Goal: Check status

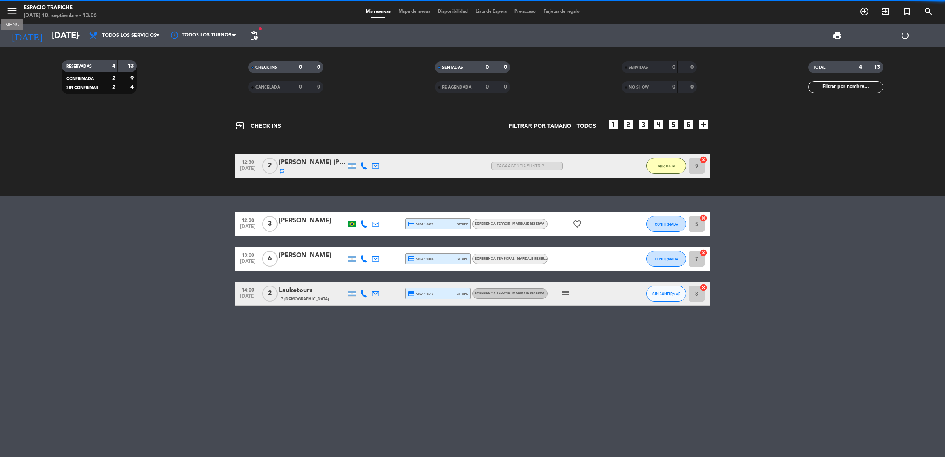
click at [7, 9] on icon "menu" at bounding box center [12, 11] width 12 height 12
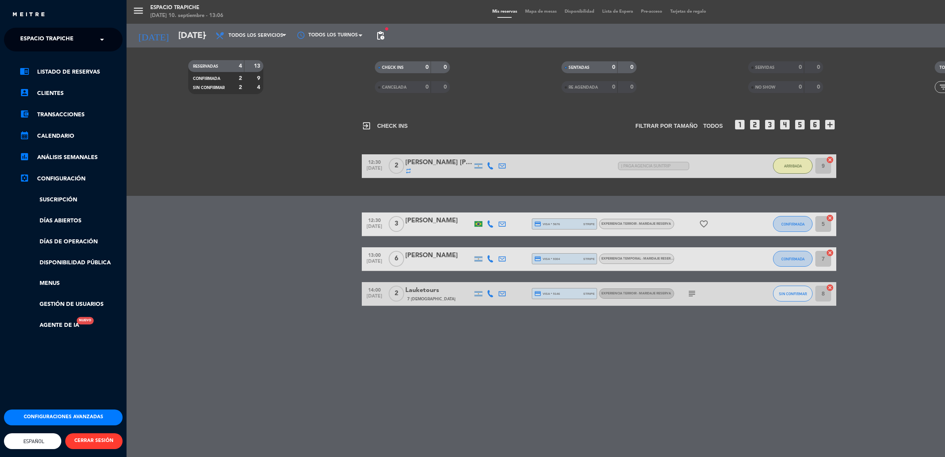
click at [250, 152] on div "menu Espacio Trapiche [DATE] 10. septiembre - 13:06 Mis reservas Mapa de mesas …" at bounding box center [598, 228] width 945 height 457
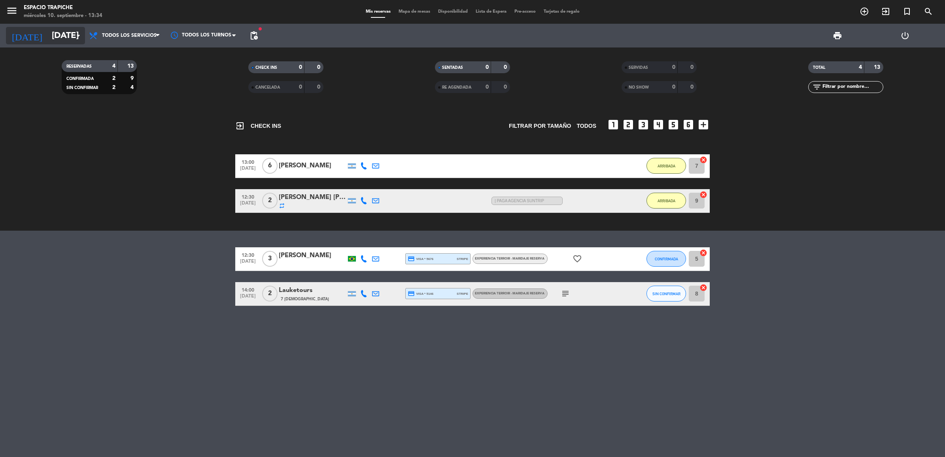
click at [48, 33] on input "[DATE]" at bounding box center [103, 36] width 110 height 18
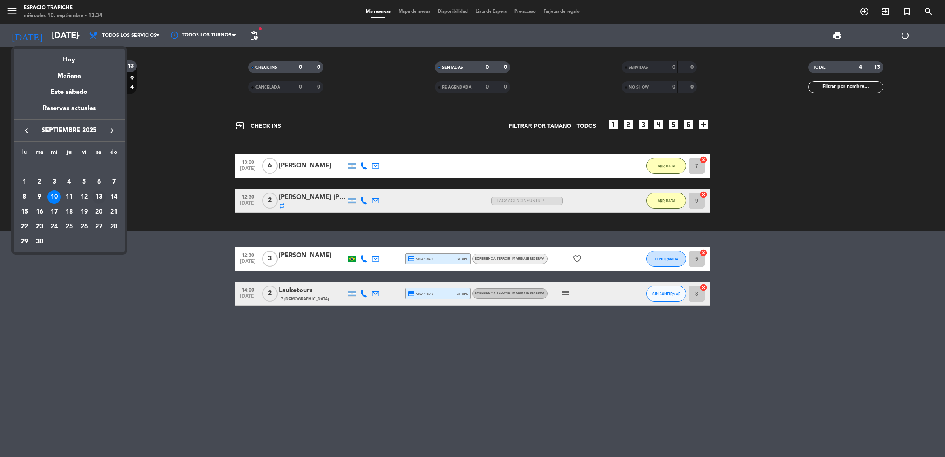
click at [97, 194] on div "13" at bounding box center [98, 196] width 13 height 13
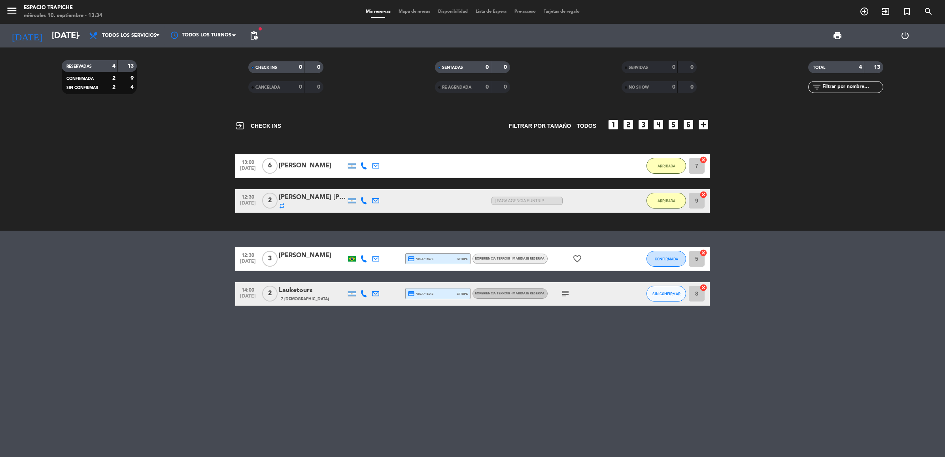
type input "[DATE]"
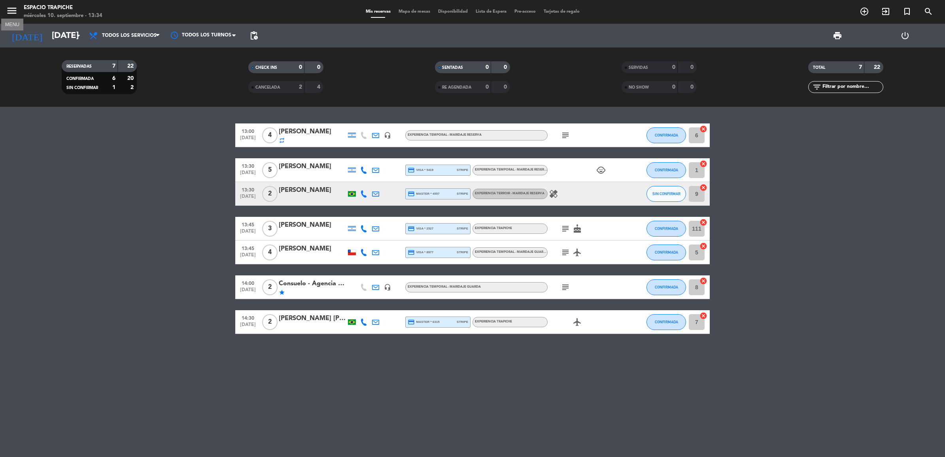
click at [12, 12] on icon "menu" at bounding box center [12, 11] width 12 height 12
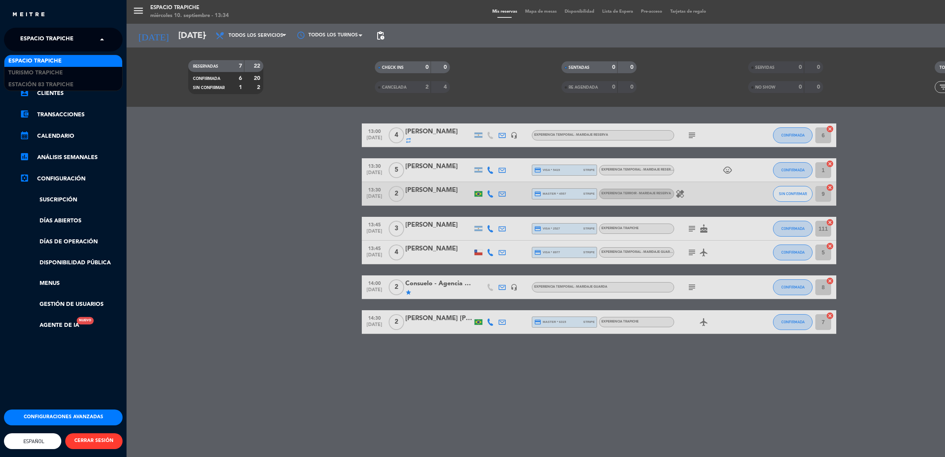
drag, startPoint x: 54, startPoint y: 40, endPoint x: 58, endPoint y: 59, distance: 19.8
click at [55, 41] on span "Espacio Trapiche" at bounding box center [46, 39] width 53 height 17
click at [60, 72] on span "Turismo Trapiche" at bounding box center [35, 72] width 55 height 9
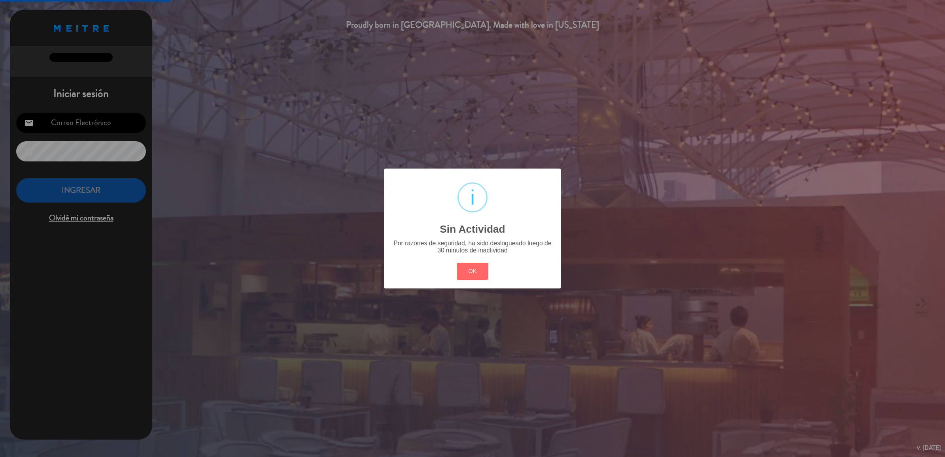
type input "[PERSON_NAME][EMAIL_ADDRESS][PERSON_NAME][DOMAIN_NAME]"
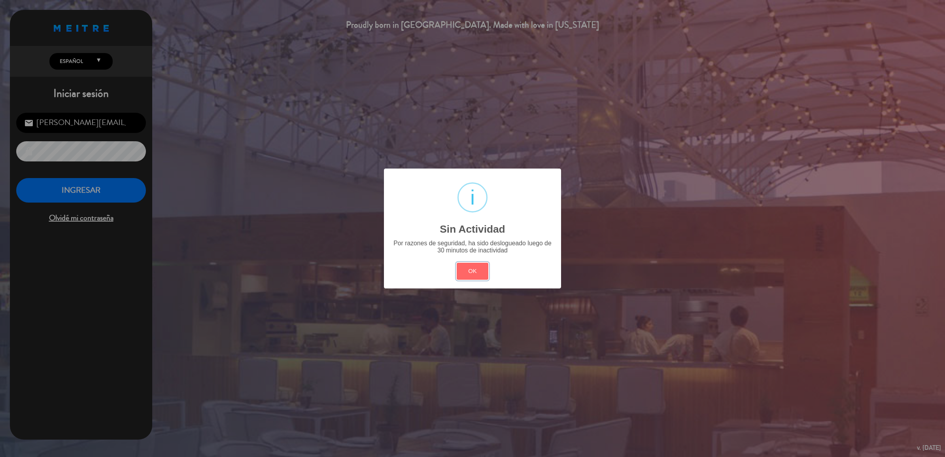
click at [471, 260] on div "OK Cancel" at bounding box center [473, 270] width 36 height 21
click at [103, 187] on div "? ! i Sin Actividad × Por razones de seguridad, ha sido deslogueado luego de 30…" at bounding box center [472, 228] width 945 height 457
